Goal: Navigation & Orientation: Find specific page/section

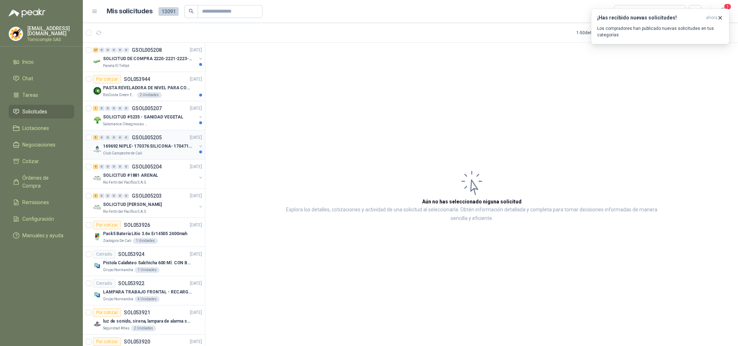
click at [178, 142] on div "5 0 0 0 0 0 GSOL005205 [DATE]" at bounding box center [148, 137] width 111 height 9
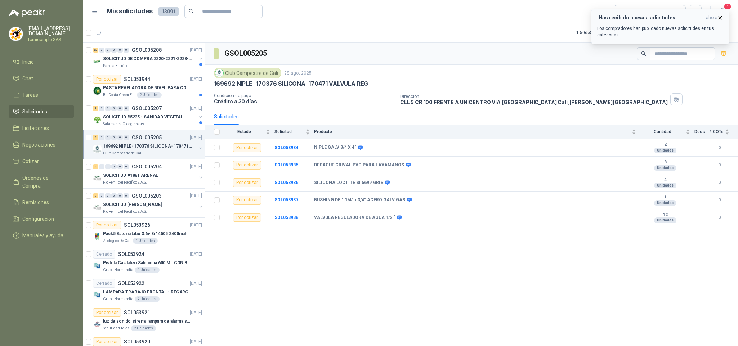
click at [716, 10] on button "¡Has recibido nuevas solicitudes! ahora Los compradores han publicado nuevas so…" at bounding box center [660, 27] width 138 height 36
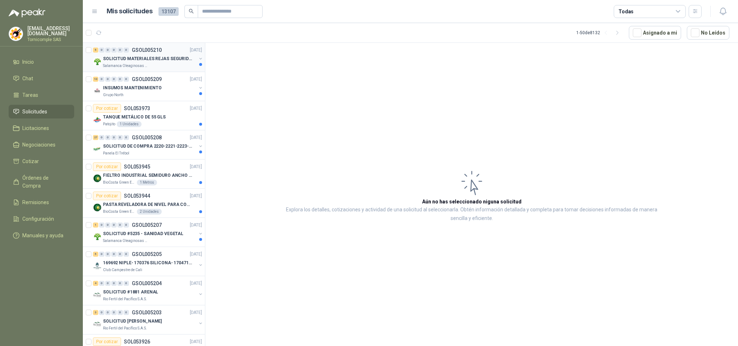
click at [198, 65] on div at bounding box center [201, 62] width 6 height 12
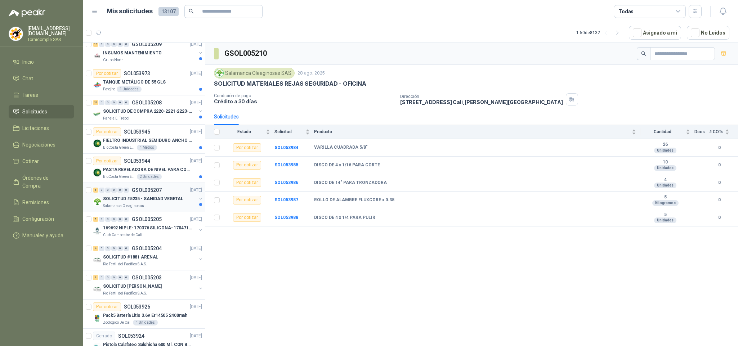
scroll to position [54, 0]
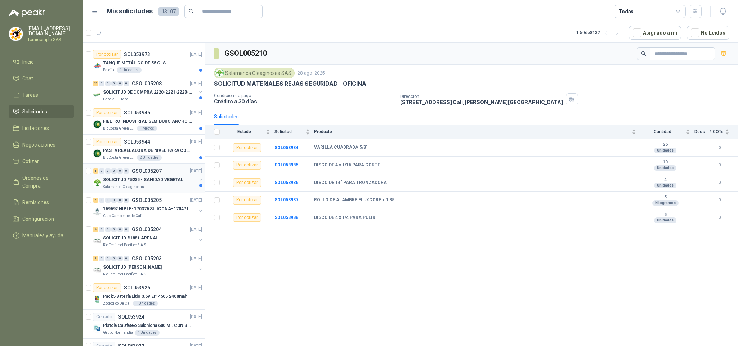
click at [151, 174] on p "GSOL005207" at bounding box center [147, 171] width 30 height 5
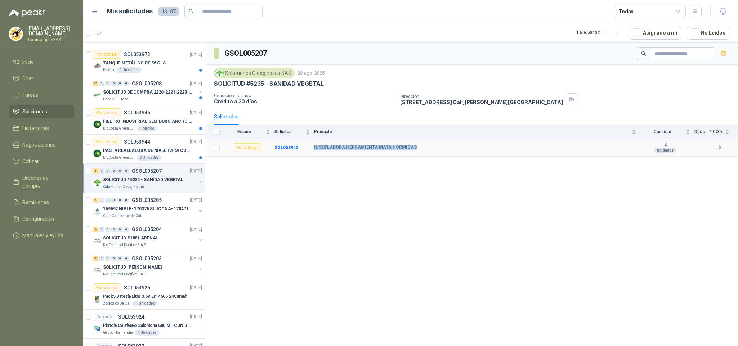
drag, startPoint x: 313, startPoint y: 149, endPoint x: 411, endPoint y: 149, distance: 98.3
click at [411, 149] on tr "Por cotizar SOL053943 INSUFLADORA HERRAMIENTA MATA HORMIGAS 2 Unidades 0" at bounding box center [471, 148] width 533 height 18
click at [167, 147] on div "PASTA REVELADORA DE NIVEL PARA COMBUSTIBLES/ACEITES DE COLOR ROSADA marca kolor…" at bounding box center [152, 150] width 99 height 9
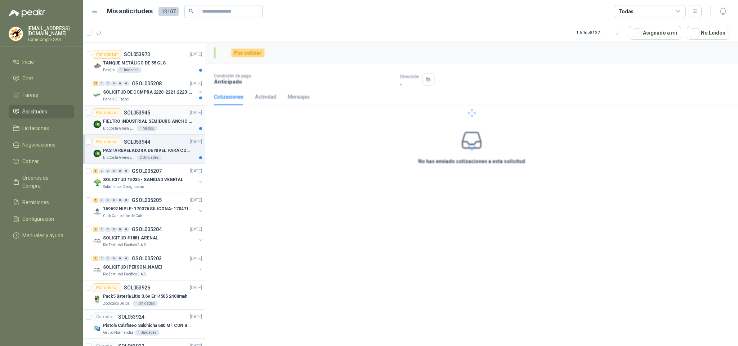
click at [166, 122] on p "FIELTRO INDUSTRIAL SEMIDURO ANCHO 25 MM" at bounding box center [148, 121] width 90 height 7
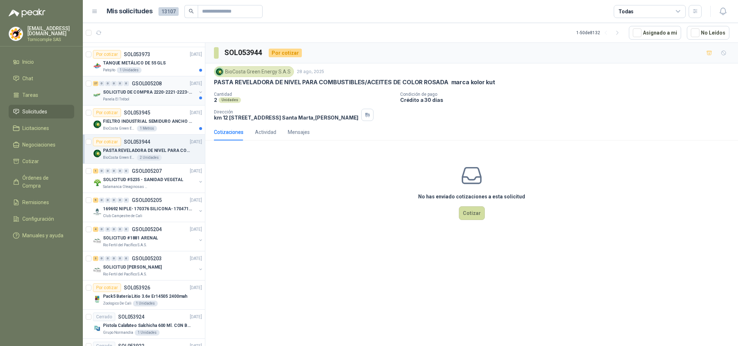
click at [168, 99] on div "Panela El Trébol" at bounding box center [149, 100] width 93 height 6
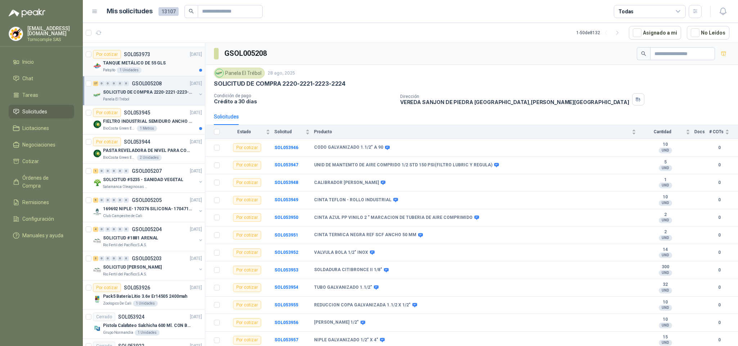
click at [128, 66] on p "TANQUE METÁLICO DE 55 GLS" at bounding box center [134, 63] width 63 height 7
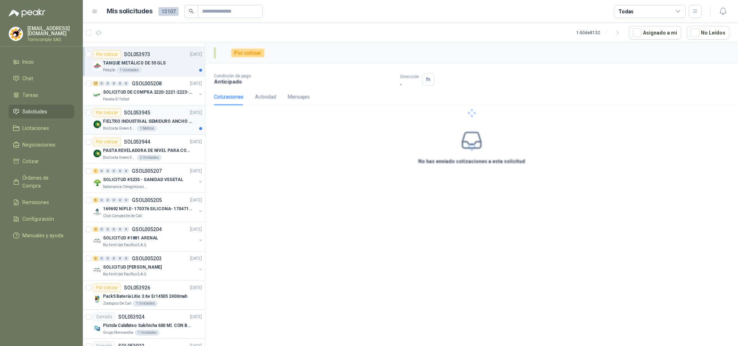
click at [113, 125] on p "FIELTRO INDUSTRIAL SEMIDURO ANCHO 25 MM" at bounding box center [148, 121] width 90 height 7
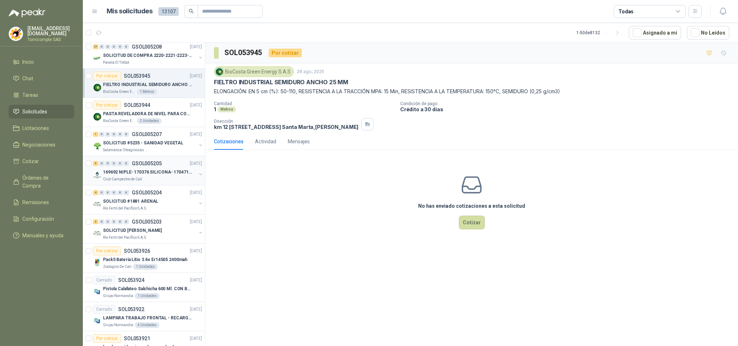
scroll to position [108, 0]
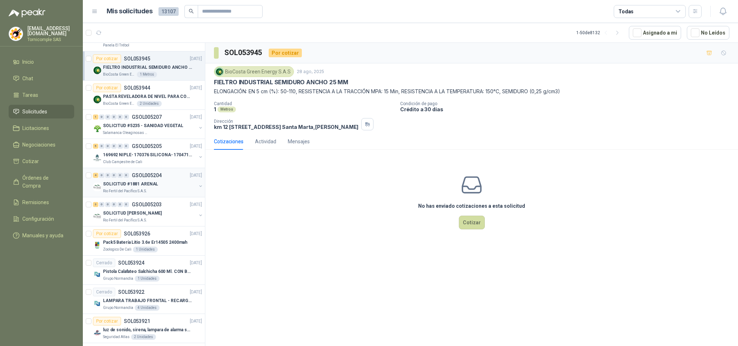
click at [133, 188] on div "SOLICITUD #1881 ARENAL" at bounding box center [149, 184] width 93 height 9
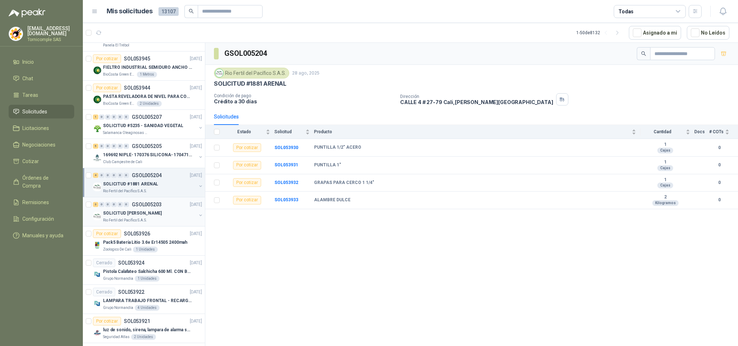
click at [131, 206] on div "3 0 0 0 0 0 GSOL005203" at bounding box center [127, 204] width 69 height 5
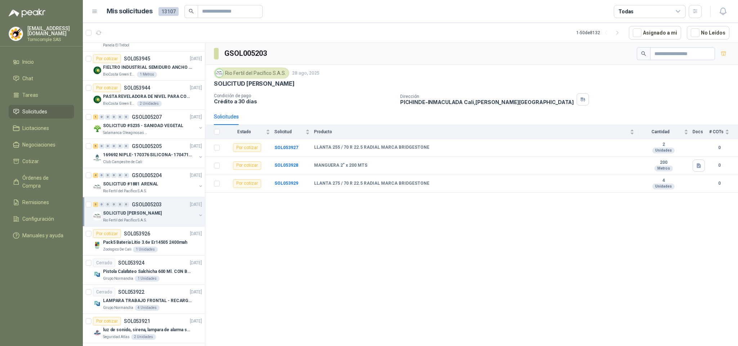
click at [45, 108] on span "Solicitudes" at bounding box center [34, 112] width 25 height 8
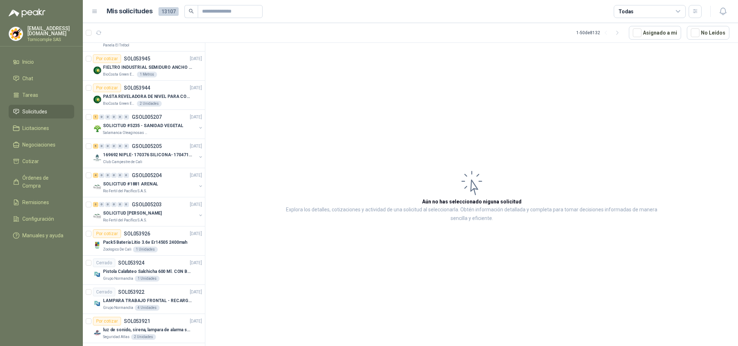
click at [40, 68] on ul "Inicio Chat Tareas Solicitudes Licitaciones Negociaciones Cotizar Órdenes de Co…" at bounding box center [41, 150] width 83 height 190
click at [38, 63] on li "Inicio" at bounding box center [41, 62] width 57 height 8
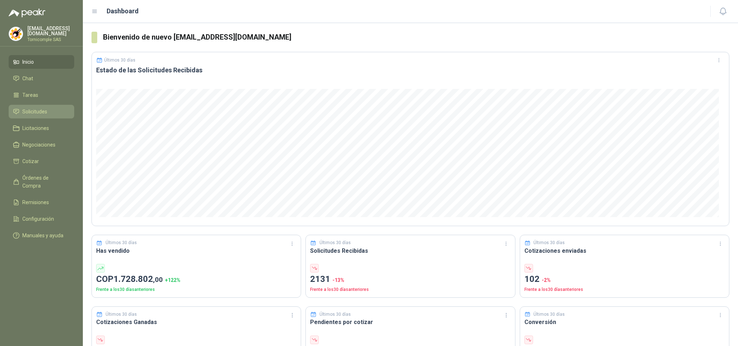
click at [32, 113] on span "Solicitudes" at bounding box center [34, 112] width 25 height 8
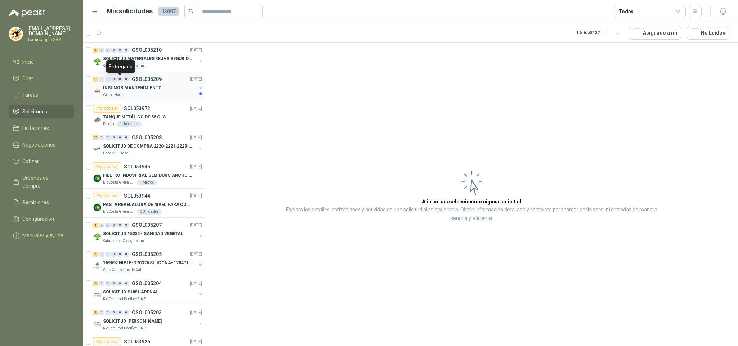
click at [122, 79] on div "0" at bounding box center [119, 79] width 5 height 5
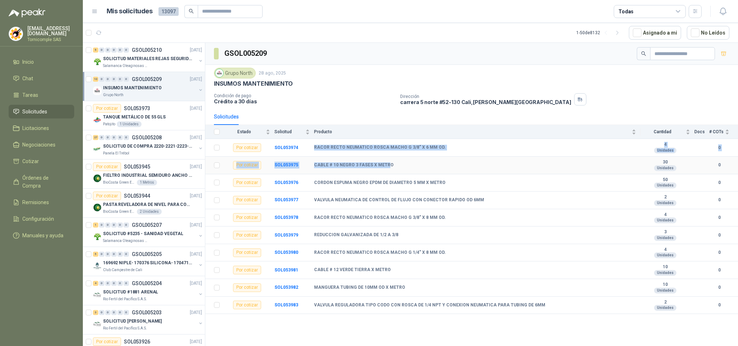
drag, startPoint x: 309, startPoint y: 148, endPoint x: 386, endPoint y: 162, distance: 78.0
click at [386, 162] on tbody "Por cotizar SOL053974 RACOR RECTO NEUMATICO ROSCA MACHO G 3/8” X 6 MM OD. 4 Uni…" at bounding box center [471, 226] width 533 height 175
click at [357, 73] on div "Grupo North [DATE]" at bounding box center [471, 73] width 515 height 11
click at [135, 53] on div "5 0 0 0 0 0 GSOL005210 [DATE]" at bounding box center [148, 50] width 111 height 9
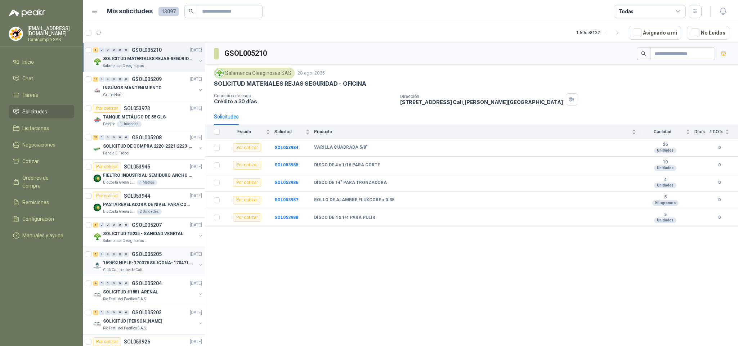
click at [169, 263] on p "169692 NIPLE- 170376 SILICONA- 170471 VALVULA REG" at bounding box center [148, 263] width 90 height 7
drag, startPoint x: 131, startPoint y: 335, endPoint x: 146, endPoint y: 276, distance: 61.1
click at [133, 327] on div "3 0 0 0 0 0 GSOL005203 [DATE] SOLICITUD [PERSON_NAME] Rio Fertil [PERSON_NAME] …" at bounding box center [144, 319] width 122 height 29
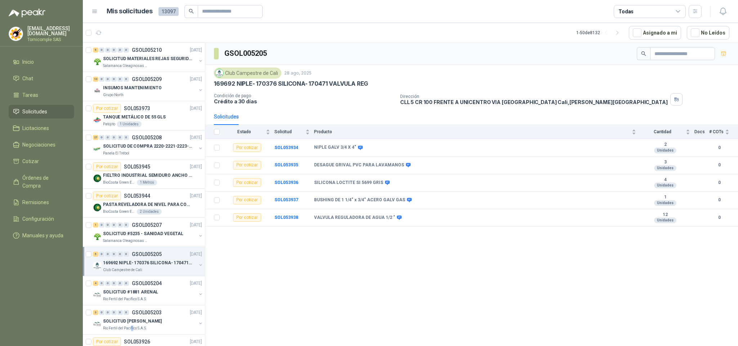
click at [52, 108] on li "Solicitudes" at bounding box center [41, 112] width 57 height 8
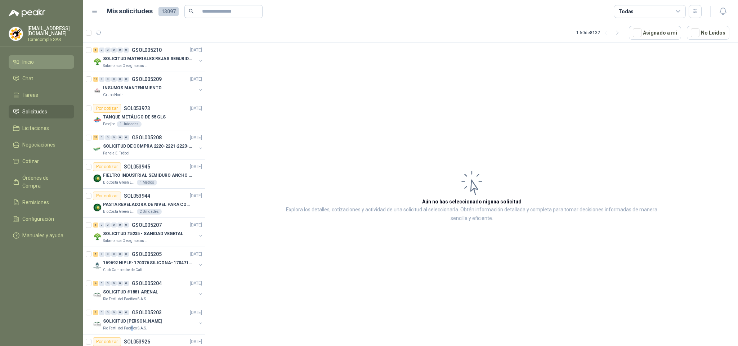
click at [55, 64] on li "Inicio" at bounding box center [41, 62] width 57 height 8
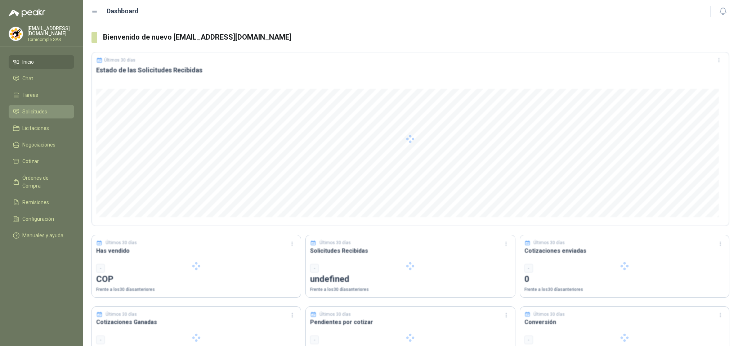
click at [45, 108] on span "Solicitudes" at bounding box center [34, 112] width 25 height 8
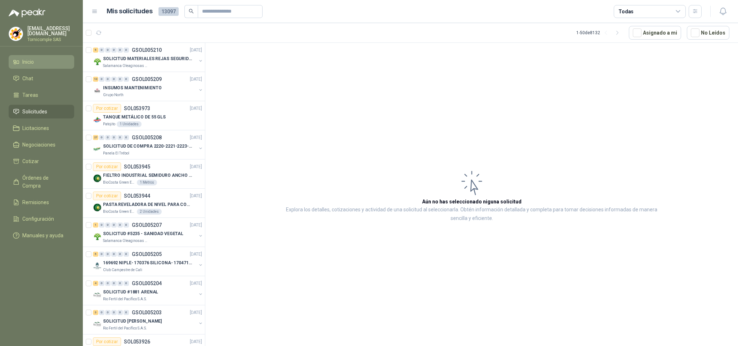
click at [46, 65] on link "Inicio" at bounding box center [42, 62] width 66 height 14
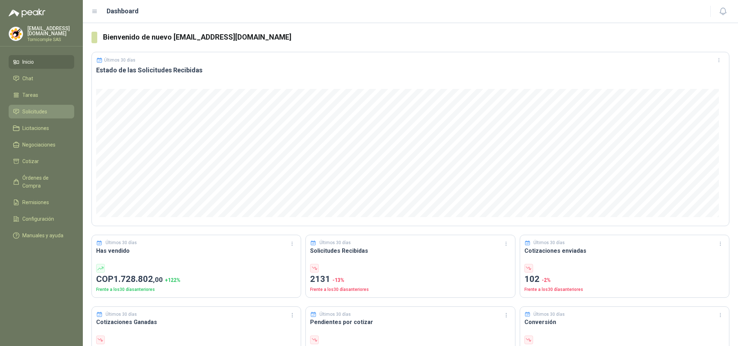
click at [55, 108] on li "Solicitudes" at bounding box center [41, 112] width 57 height 8
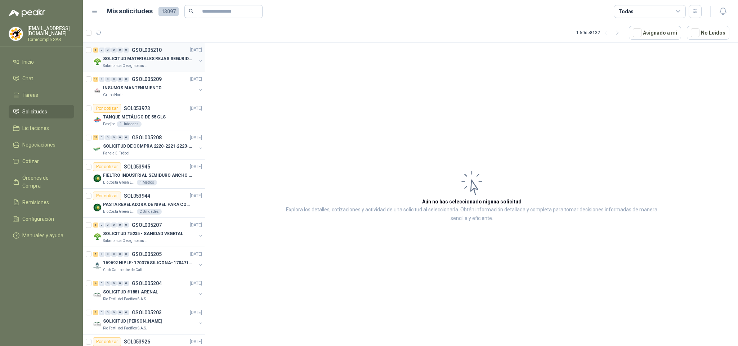
click at [117, 58] on p "SOLICITUD MATERIALES REJAS SEGURIDAD - OFICINA" at bounding box center [148, 58] width 90 height 7
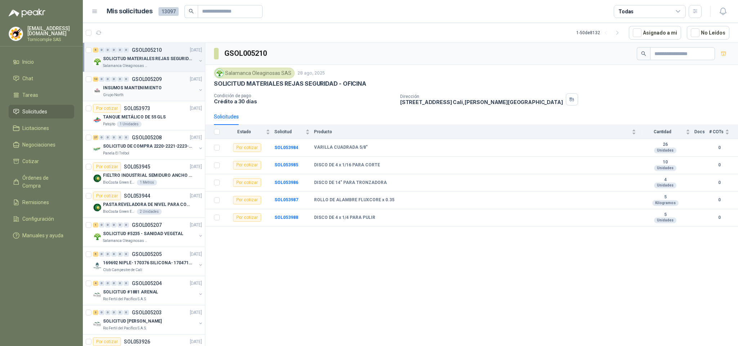
click at [108, 91] on p "INSUMOS MANTENIMIENTO" at bounding box center [132, 88] width 58 height 7
click at [117, 250] on div "5 0 0 0 0 0 GSOL005205 [DATE] 169692 NIPLE- 170376 SILICONA- 170471 VALVULA REG…" at bounding box center [144, 261] width 122 height 29
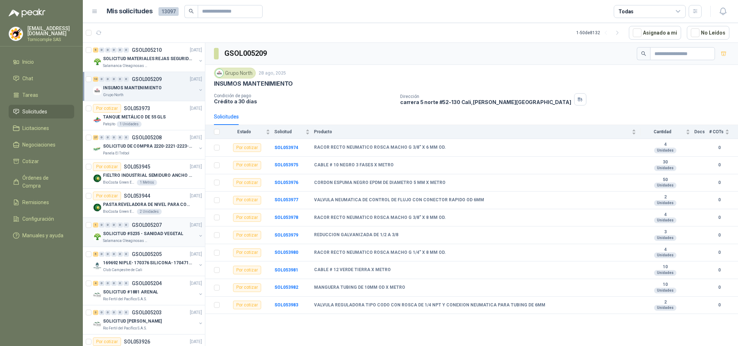
click at [115, 244] on p "Salamanca Oleaginosas SAS" at bounding box center [125, 241] width 45 height 6
